Goal: Complete application form

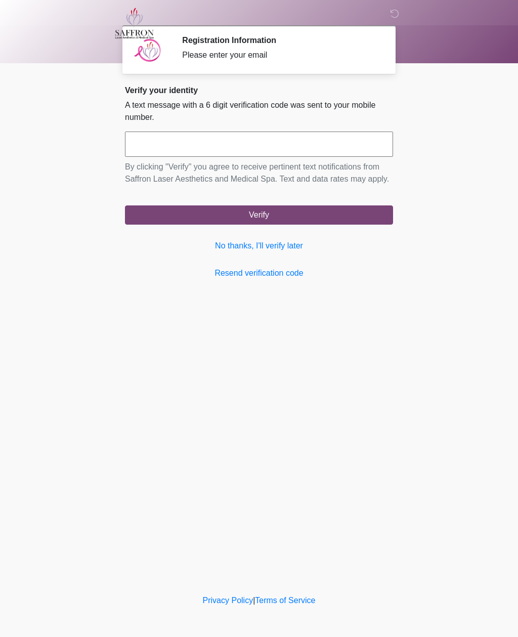
click at [265, 149] on input "text" at bounding box center [259, 144] width 268 height 25
type input "*"
type input "******"
click at [262, 225] on button "Verify" at bounding box center [259, 214] width 268 height 19
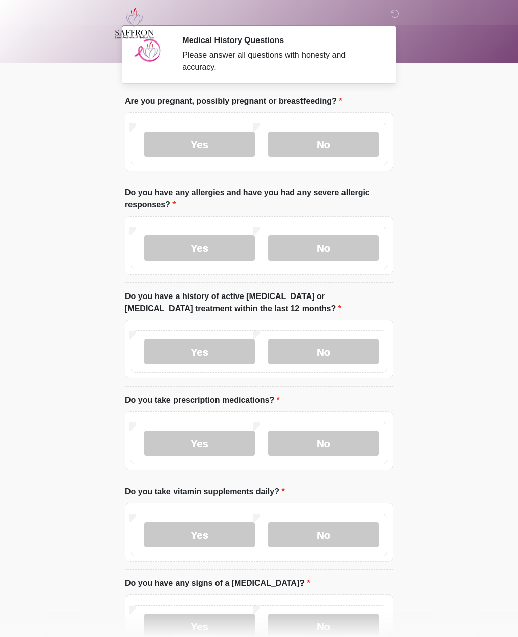
click at [338, 147] on label "No" at bounding box center [323, 144] width 111 height 25
click at [330, 250] on label "No" at bounding box center [323, 247] width 111 height 25
click at [333, 351] on label "No" at bounding box center [323, 351] width 111 height 25
click at [206, 449] on label "Yes" at bounding box center [199, 443] width 111 height 25
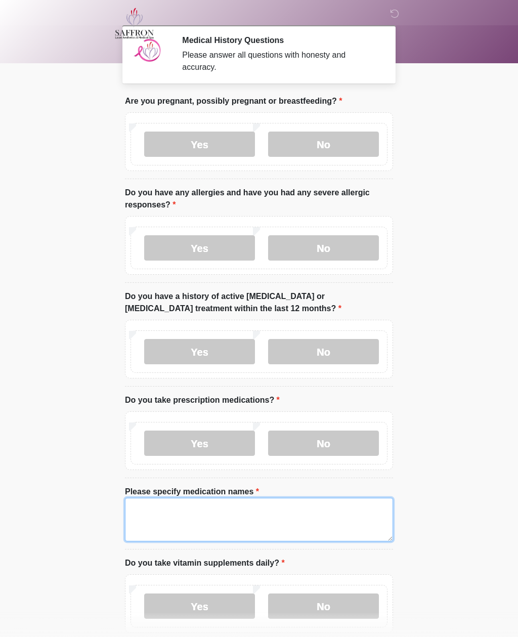
click at [244, 512] on textarea "Please specify medication names" at bounding box center [259, 520] width 268 height 44
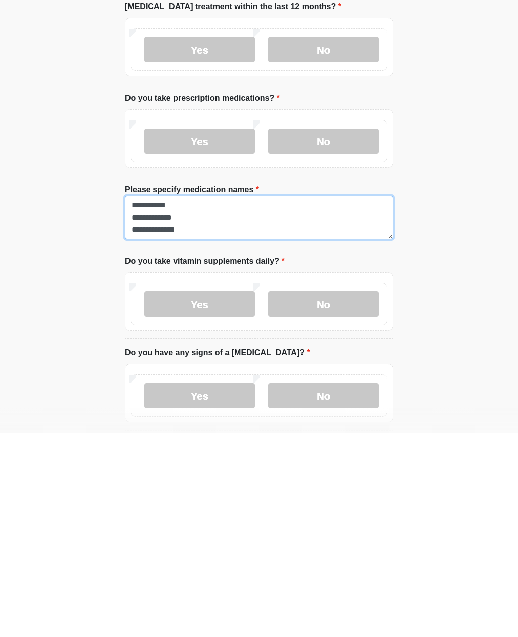
click at [148, 400] on textarea "**********" at bounding box center [259, 422] width 268 height 44
type textarea "**********"
click at [338, 495] on label "No" at bounding box center [323, 507] width 111 height 25
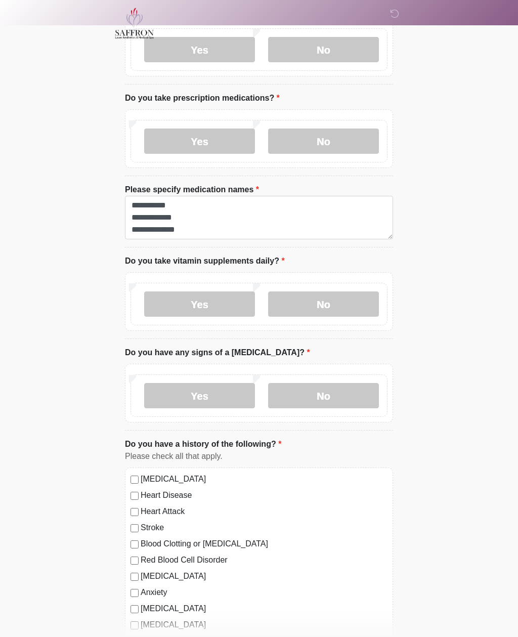
click at [332, 394] on label "No" at bounding box center [323, 395] width 111 height 25
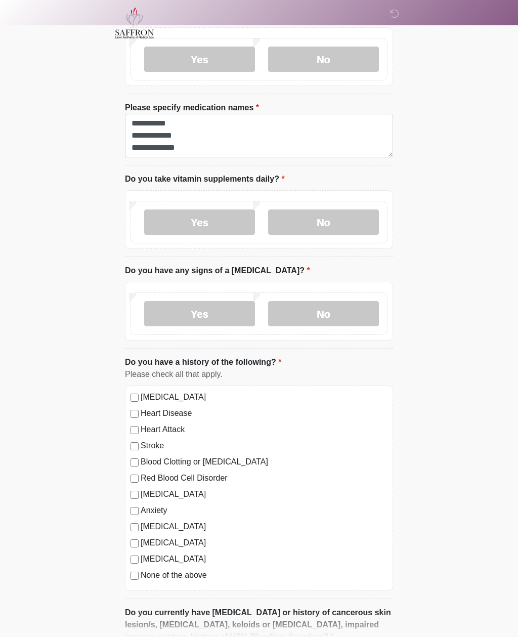
scroll to position [384, 0]
click at [139, 495] on div "[MEDICAL_DATA]" at bounding box center [259, 494] width 257 height 12
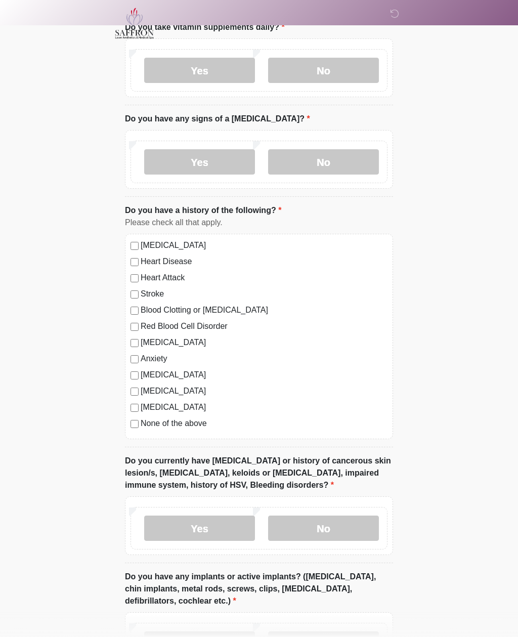
scroll to position [536, 0]
click at [336, 528] on label "No" at bounding box center [323, 528] width 111 height 25
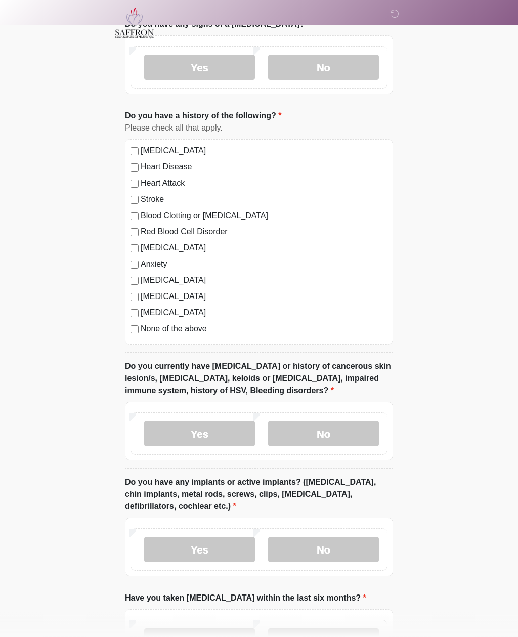
click at [334, 537] on label "No" at bounding box center [323, 549] width 111 height 25
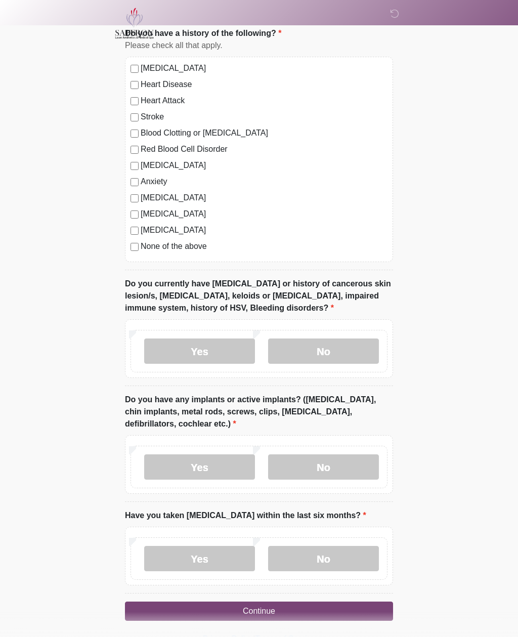
scroll to position [717, 0]
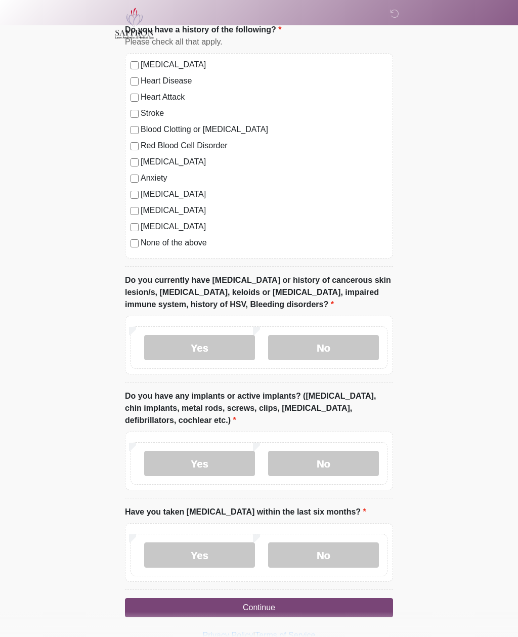
click at [327, 552] on label "No" at bounding box center [323, 554] width 111 height 25
click at [267, 605] on button "Continue" at bounding box center [259, 607] width 268 height 19
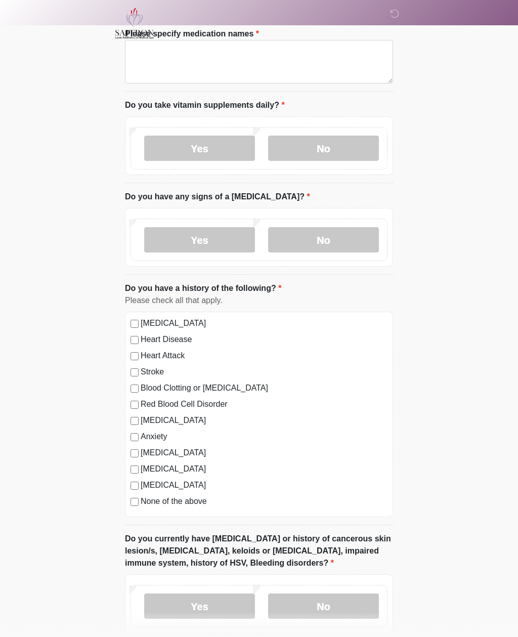
scroll to position [0, 0]
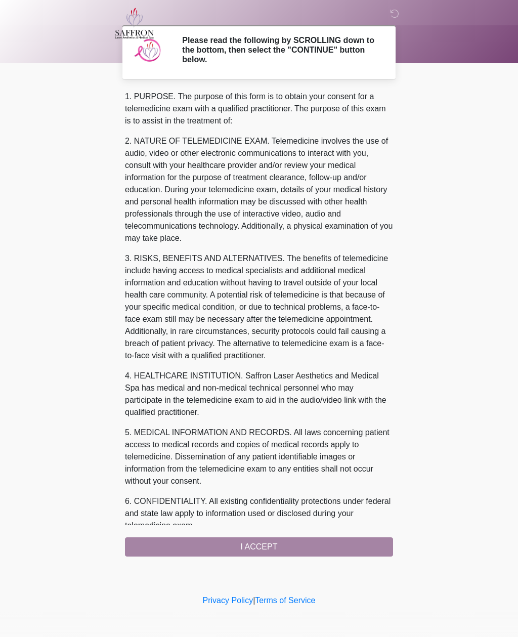
click at [278, 549] on div "1. PURPOSE. The purpose of this form is to obtain your consent for a telemedici…" at bounding box center [259, 324] width 268 height 466
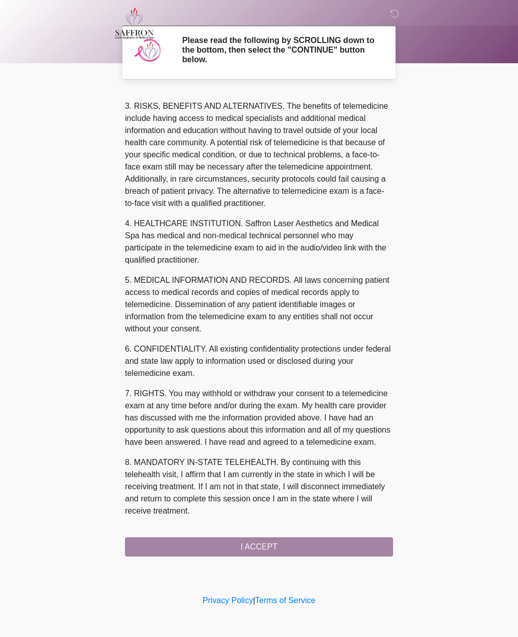
scroll to position [164, 0]
click at [266, 546] on button "I ACCEPT" at bounding box center [259, 546] width 268 height 19
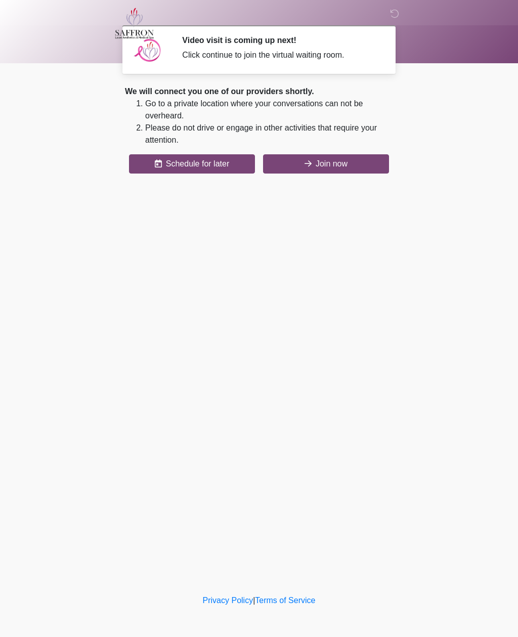
click at [314, 162] on button "Join now" at bounding box center [326, 163] width 126 height 19
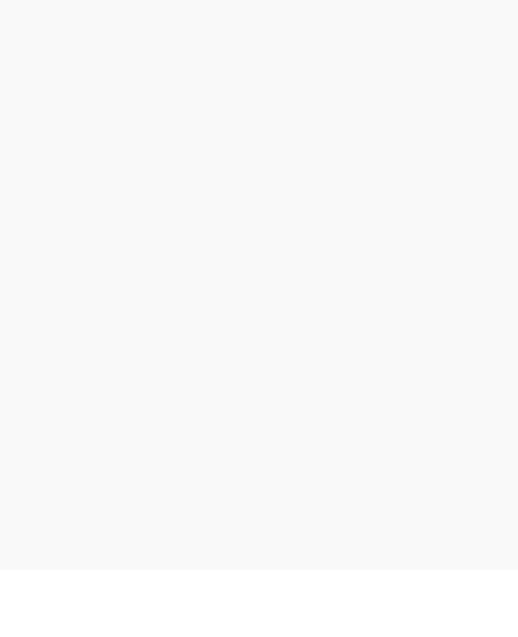
scroll to position [3, 0]
